Goal: Task Accomplishment & Management: Complete application form

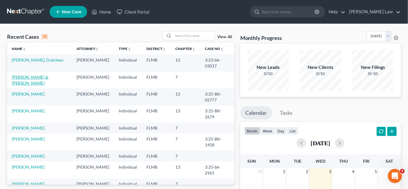
click at [36, 74] on link "[PERSON_NAME] & [PERSON_NAME]" at bounding box center [30, 79] width 37 height 11
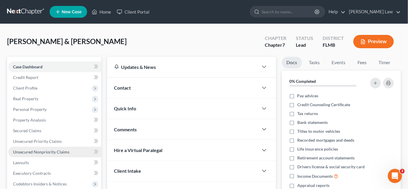
click at [67, 151] on span "Unsecured Nonpriority Claims" at bounding box center [41, 151] width 56 height 5
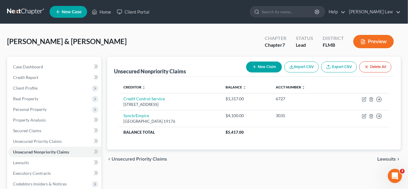
click at [266, 67] on button "New Claim" at bounding box center [264, 66] width 36 height 11
select select "2"
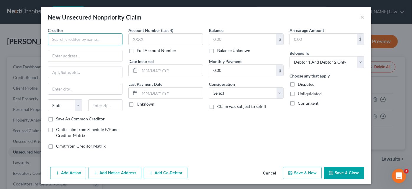
click at [86, 38] on input "text" at bounding box center [85, 39] width 75 height 12
type input "[PERSON_NAME] Bank"
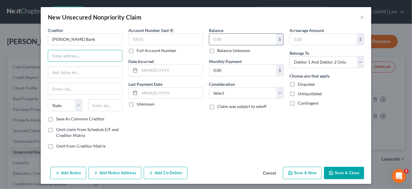
click at [233, 39] on input "text" at bounding box center [242, 39] width 67 height 11
type input "3,508.92"
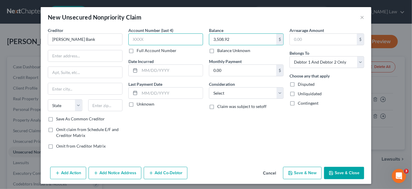
click at [176, 38] on input "text" at bounding box center [165, 39] width 75 height 12
type input "2304"
click at [329, 170] on icon "button" at bounding box center [331, 172] width 5 height 5
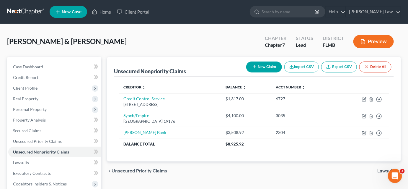
click at [260, 65] on button "New Claim" at bounding box center [264, 66] width 36 height 11
select select "2"
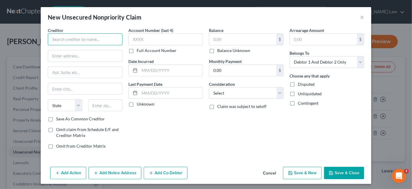
click at [97, 39] on input "text" at bounding box center [85, 39] width 75 height 12
type input "Capital One Bank"
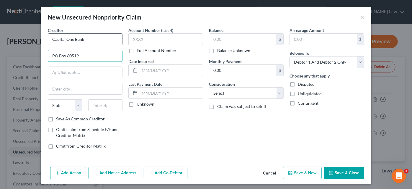
type input "PO Box 60519"
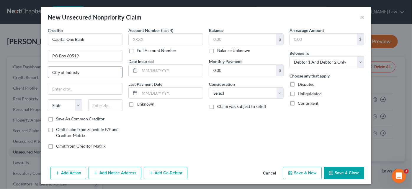
click at [81, 72] on input "City of Induxty" at bounding box center [85, 72] width 74 height 11
click at [71, 72] on input "City of Induxty" at bounding box center [85, 72] width 74 height 11
drag, startPoint x: 76, startPoint y: 72, endPoint x: 43, endPoint y: 73, distance: 33.4
click at [43, 73] on div "Creditor * Capital One Bank PO Box 60519 City of Industy State [US_STATE] AK AR…" at bounding box center [206, 95] width 331 height 137
type input "City of Industy"
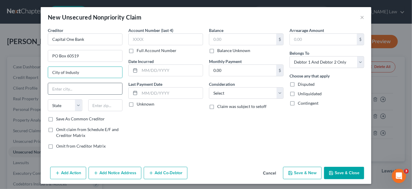
click at [65, 91] on input "text" at bounding box center [85, 88] width 74 height 11
paste input "City of Industy"
click at [69, 86] on input "City of Industy" at bounding box center [85, 88] width 74 height 11
type input "City of Industry"
drag, startPoint x: 51, startPoint y: 74, endPoint x: 39, endPoint y: 74, distance: 12.1
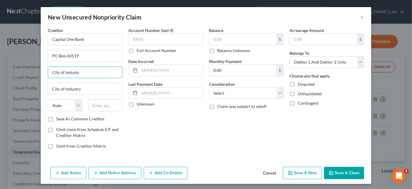
click at [42, 74] on div "Creditor * Capital One Bank PO Box 60519 City of Industy City of Industry State…" at bounding box center [206, 95] width 331 height 137
select select "4"
type input "6"
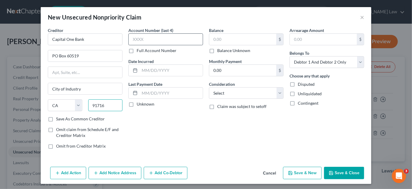
type input "91716"
click at [139, 42] on input "text" at bounding box center [165, 39] width 75 height 12
type input "City Of Industry"
type input "7327"
click at [209, 39] on input "text" at bounding box center [242, 39] width 67 height 11
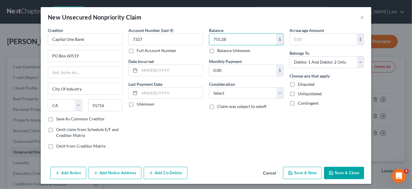
type input "755.28"
click at [334, 175] on button "Save & Close" at bounding box center [344, 173] width 40 height 12
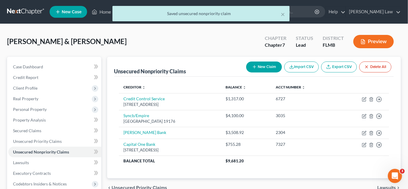
click at [255, 67] on line "button" at bounding box center [255, 67] width 0 height 3
select select "2"
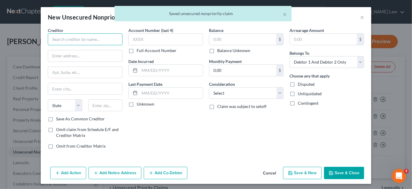
click at [91, 41] on input "text" at bounding box center [85, 39] width 75 height 12
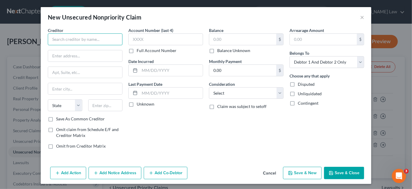
type input "c"
type input "Community First Bank"
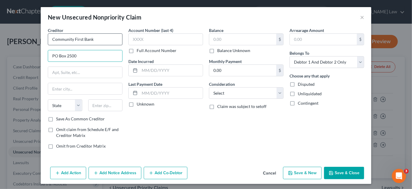
type input "PO Box 2500"
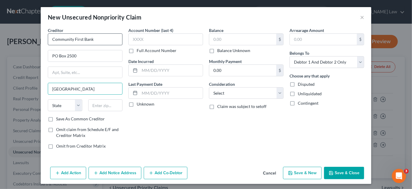
type input "[GEOGRAPHIC_DATA]"
select select "9"
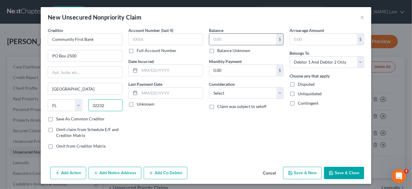
type input "32232"
click at [215, 42] on input "text" at bounding box center [242, 39] width 67 height 11
type input "1,058.27"
click at [139, 39] on input "text" at bounding box center [165, 39] width 75 height 12
type input "35"
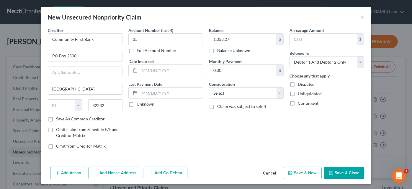
click at [334, 171] on button "Save & Close" at bounding box center [344, 173] width 40 height 12
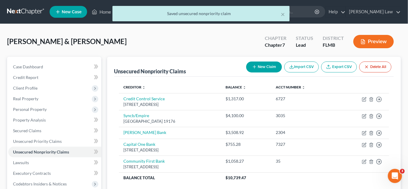
click at [263, 67] on button "New Claim" at bounding box center [264, 66] width 36 height 11
select select "2"
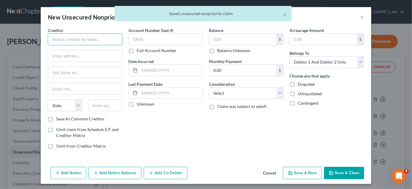
click at [74, 38] on input "text" at bounding box center [85, 39] width 75 height 12
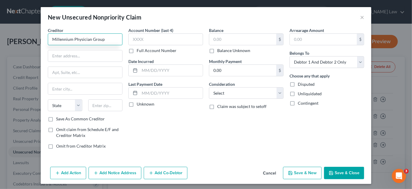
type input "Millennium Physician Group"
type input "PO Box 14000"
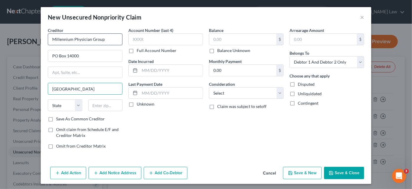
type input "[GEOGRAPHIC_DATA]"
select select "20"
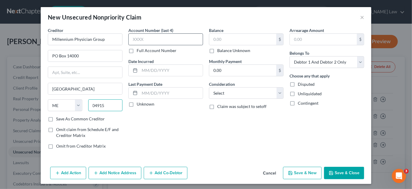
type input "04915"
click at [142, 41] on input "text" at bounding box center [165, 39] width 75 height 12
type input "80.6"
drag, startPoint x: 146, startPoint y: 40, endPoint x: 112, endPoint y: 35, distance: 33.4
click at [112, 35] on div "Creditor * Millennium Physician Group [GEOGRAPHIC_DATA][US_STATE] AZ CA CO [GEO…" at bounding box center [206, 90] width 322 height 126
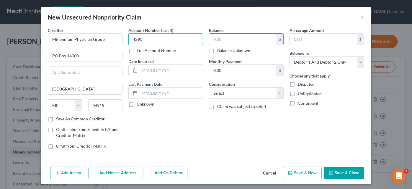
type input "4290"
click at [216, 37] on input "text" at bounding box center [242, 39] width 67 height 11
type input "80.61"
click at [330, 171] on icon "button" at bounding box center [332, 173] width 4 height 4
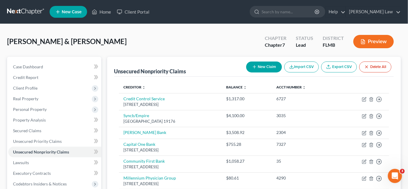
click at [264, 67] on button "New Claim" at bounding box center [264, 66] width 36 height 11
select select "2"
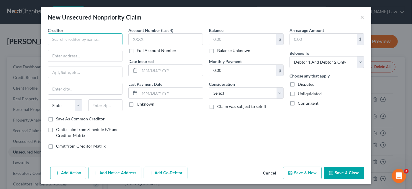
click at [97, 38] on input "text" at bounding box center [85, 39] width 75 height 12
click at [226, 41] on input "text" at bounding box center [242, 39] width 67 height 11
type input "24.79"
click at [59, 42] on input "text" at bounding box center [85, 39] width 75 height 12
type input "MPG [GEOGRAPHIC_DATA]"
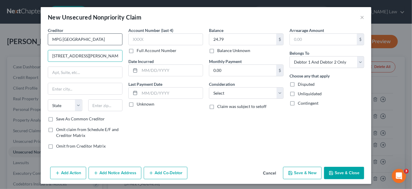
type input "[STREET_ADDRESS][PERSON_NAME]"
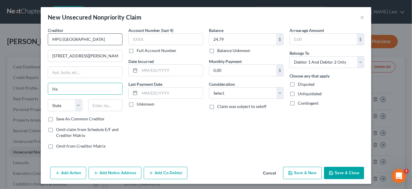
type input "H"
type input "[GEOGRAPHIC_DATA]"
select select "9"
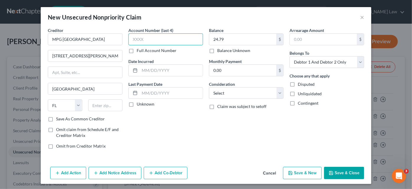
click at [164, 38] on input "text" at bounding box center [165, 39] width 75 height 12
type input "4290"
click at [340, 172] on button "Save & Close" at bounding box center [344, 173] width 40 height 12
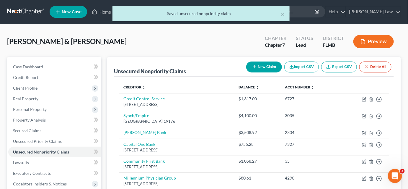
click at [270, 67] on button "New Claim" at bounding box center [264, 66] width 36 height 11
select select "2"
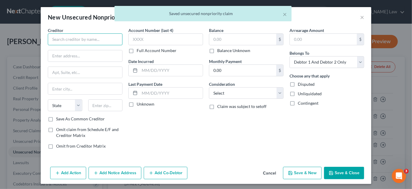
click at [91, 40] on input "text" at bounding box center [85, 39] width 75 height 12
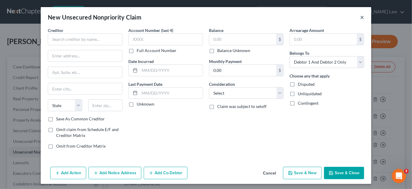
click at [360, 17] on button "×" at bounding box center [362, 17] width 4 height 7
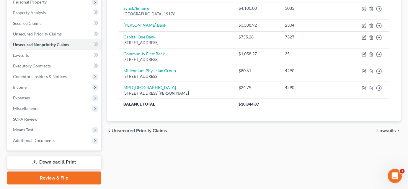
scroll to position [125, 0]
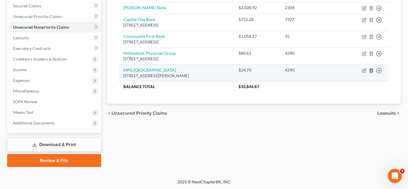
click at [373, 69] on icon "button" at bounding box center [371, 71] width 3 height 4
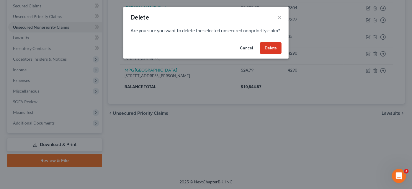
click at [266, 54] on button "Delete" at bounding box center [271, 48] width 22 height 12
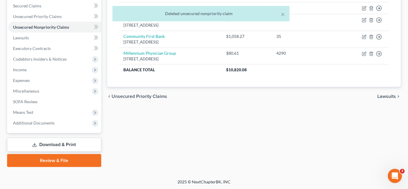
scroll to position [0, 0]
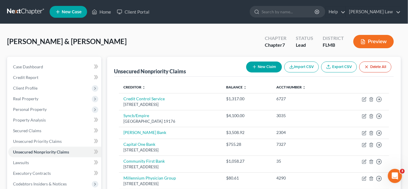
click at [262, 67] on button "New Claim" at bounding box center [264, 66] width 36 height 11
select select "2"
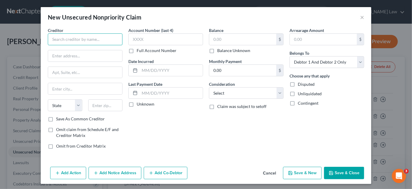
click at [74, 40] on input "text" at bounding box center [85, 39] width 75 height 12
type input "The Home Depot"
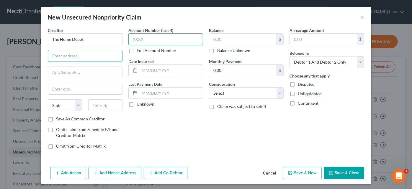
click at [167, 40] on input "text" at bounding box center [165, 39] width 75 height 12
type input "0569"
click at [76, 56] on input "text" at bounding box center [85, 55] width 74 height 11
type input "PO Box 658212"
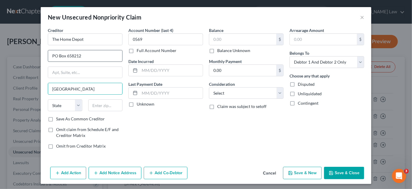
type input "[GEOGRAPHIC_DATA]"
select select "45"
type input "75265"
click at [212, 38] on input "text" at bounding box center [242, 39] width 67 height 11
type input "140.36"
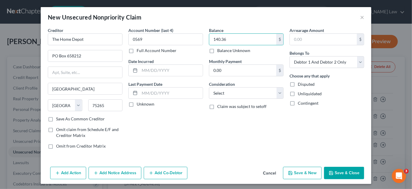
click at [327, 172] on button "Save & Close" at bounding box center [344, 173] width 40 height 12
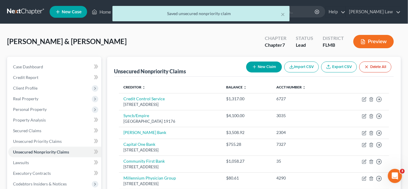
click at [273, 68] on button "New Claim" at bounding box center [264, 66] width 36 height 11
select select "2"
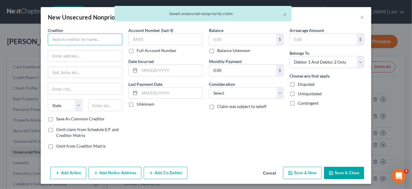
click at [89, 37] on input "text" at bounding box center [85, 39] width 75 height 12
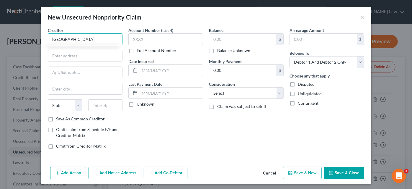
type input "[GEOGRAPHIC_DATA]"
type input "PO Box 78080"
type input "Phoenix"
select select "3"
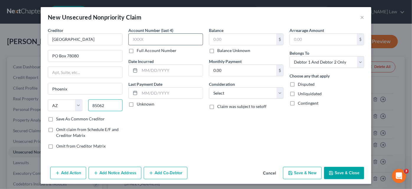
type input "85062"
click at [139, 41] on input "text" at bounding box center [165, 39] width 75 height 12
type input "2431"
click at [217, 40] on input "text" at bounding box center [242, 39] width 67 height 11
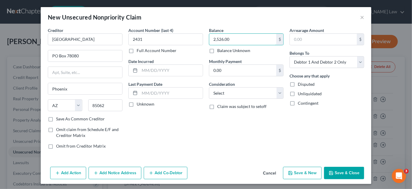
type input "2,526.00"
click at [331, 173] on icon "button" at bounding box center [332, 173] width 4 height 4
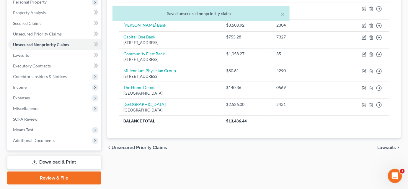
scroll to position [125, 0]
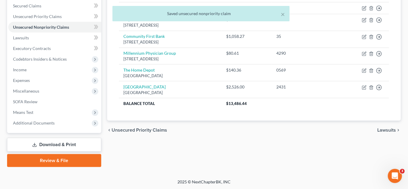
click at [70, 144] on link "Download & Print" at bounding box center [54, 145] width 94 height 14
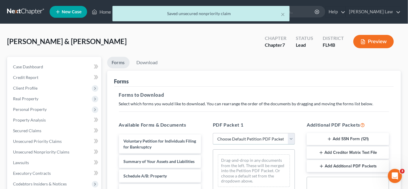
click at [246, 136] on select "Choose Default Petition PDF Packet Complete Bankruptcy Petition (all forms and …" at bounding box center [254, 139] width 82 height 12
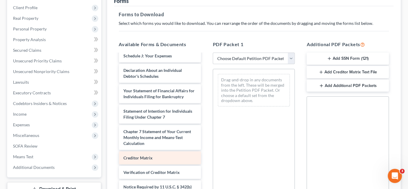
scroll to position [162, 0]
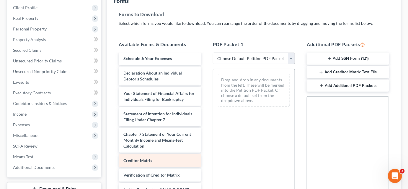
click at [206, 138] on div "Voluntary Petition for Individuals Filing for Bankruptcy Summary of Your Assets…" at bounding box center [160, 54] width 92 height 324
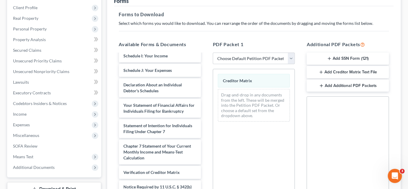
scroll to position [161, 0]
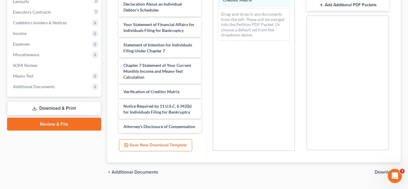
click at [378, 172] on span "Download" at bounding box center [385, 171] width 21 height 5
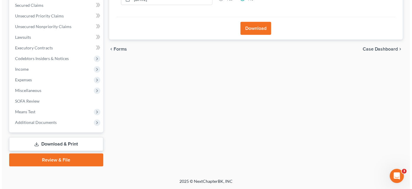
scroll to position [125, 0]
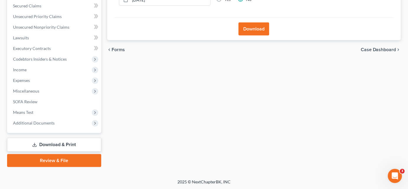
click at [246, 27] on button "Download" at bounding box center [254, 28] width 31 height 13
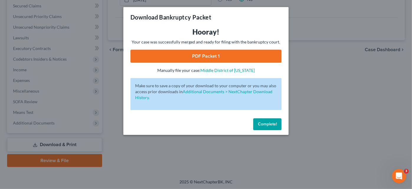
click at [213, 58] on link "PDF Packet 1" at bounding box center [206, 56] width 151 height 13
